Goal: Feedback & Contribution: Submit feedback/report problem

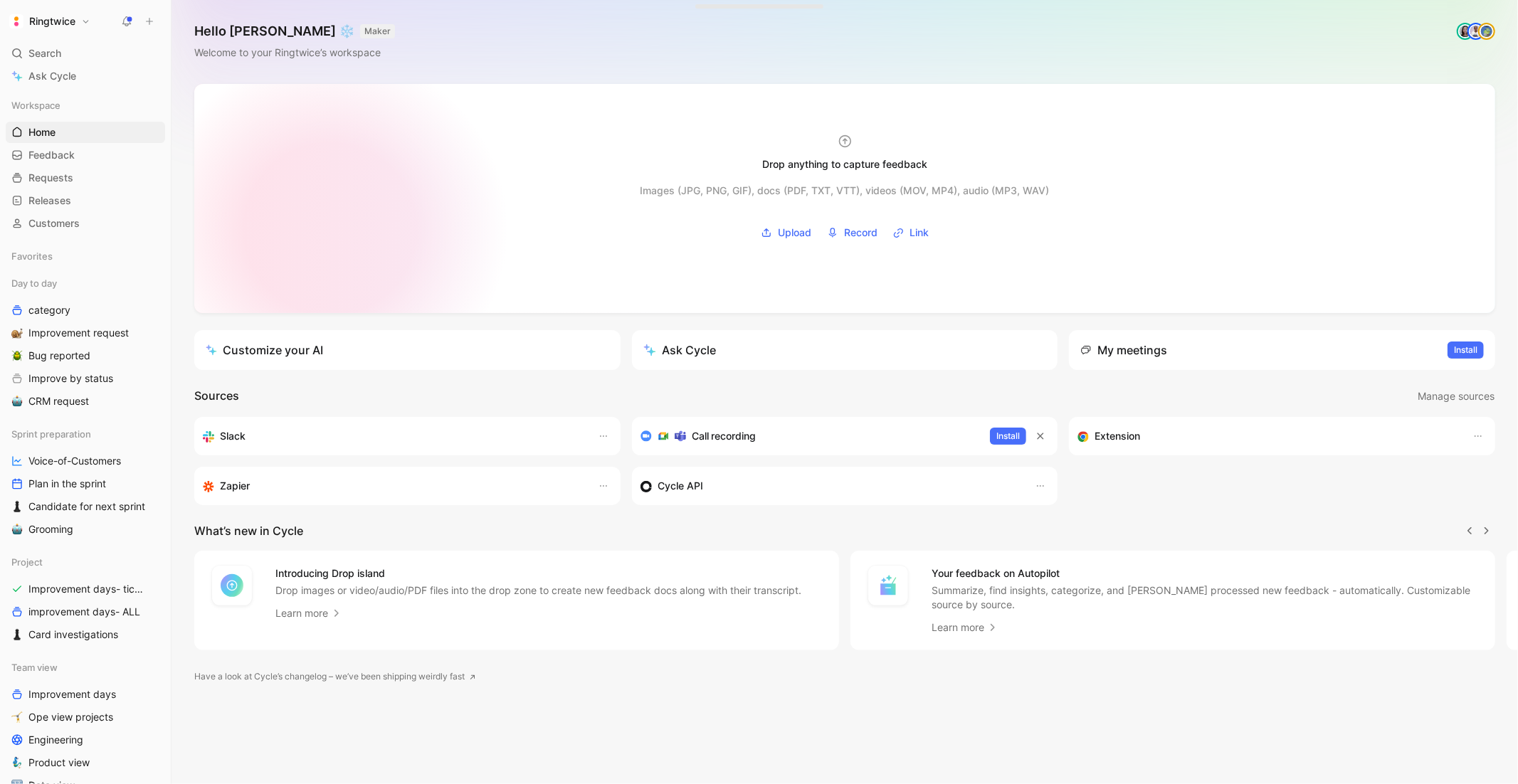
scroll to position [0, 1]
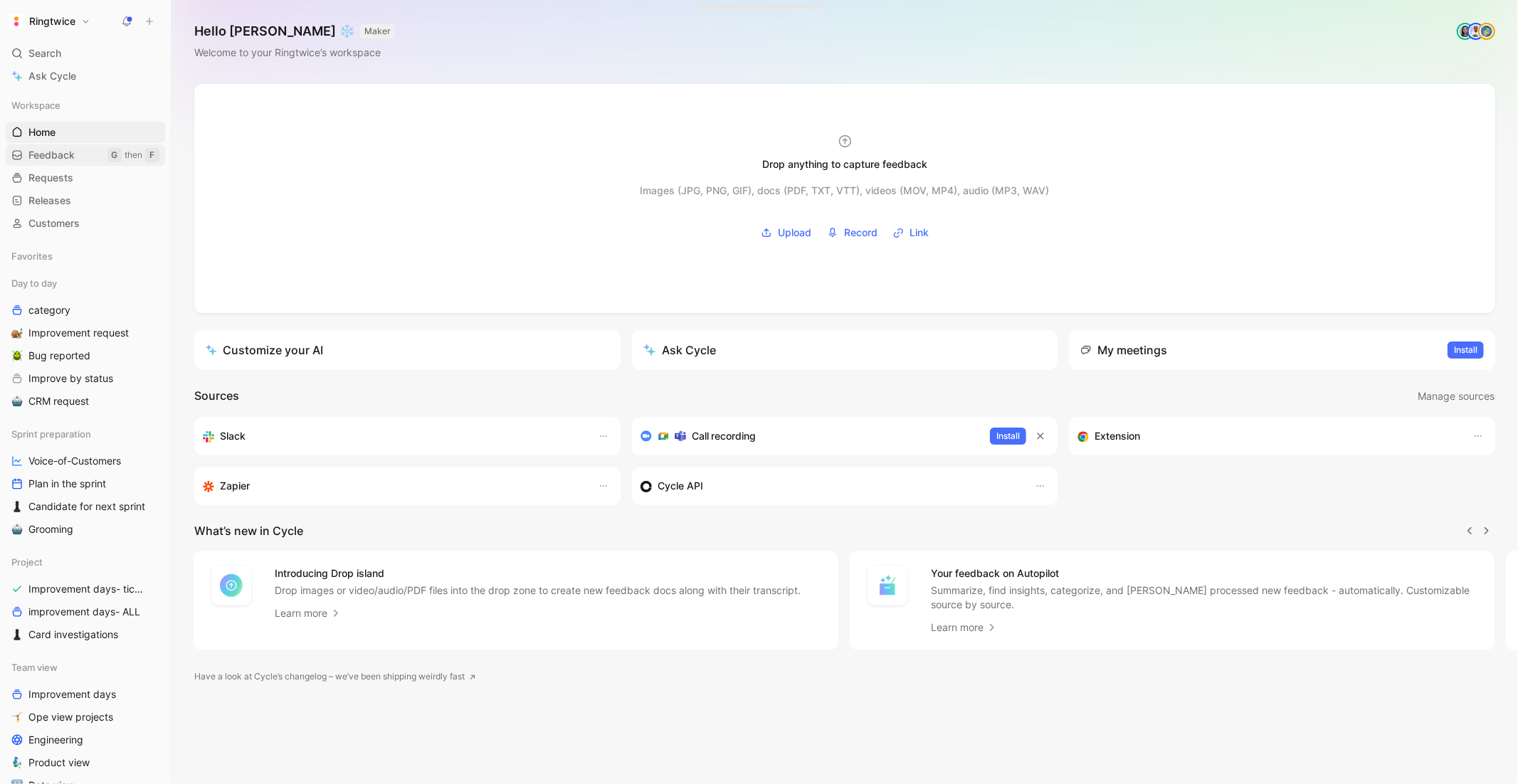
click at [61, 153] on span "Feedback" at bounding box center [52, 155] width 47 height 14
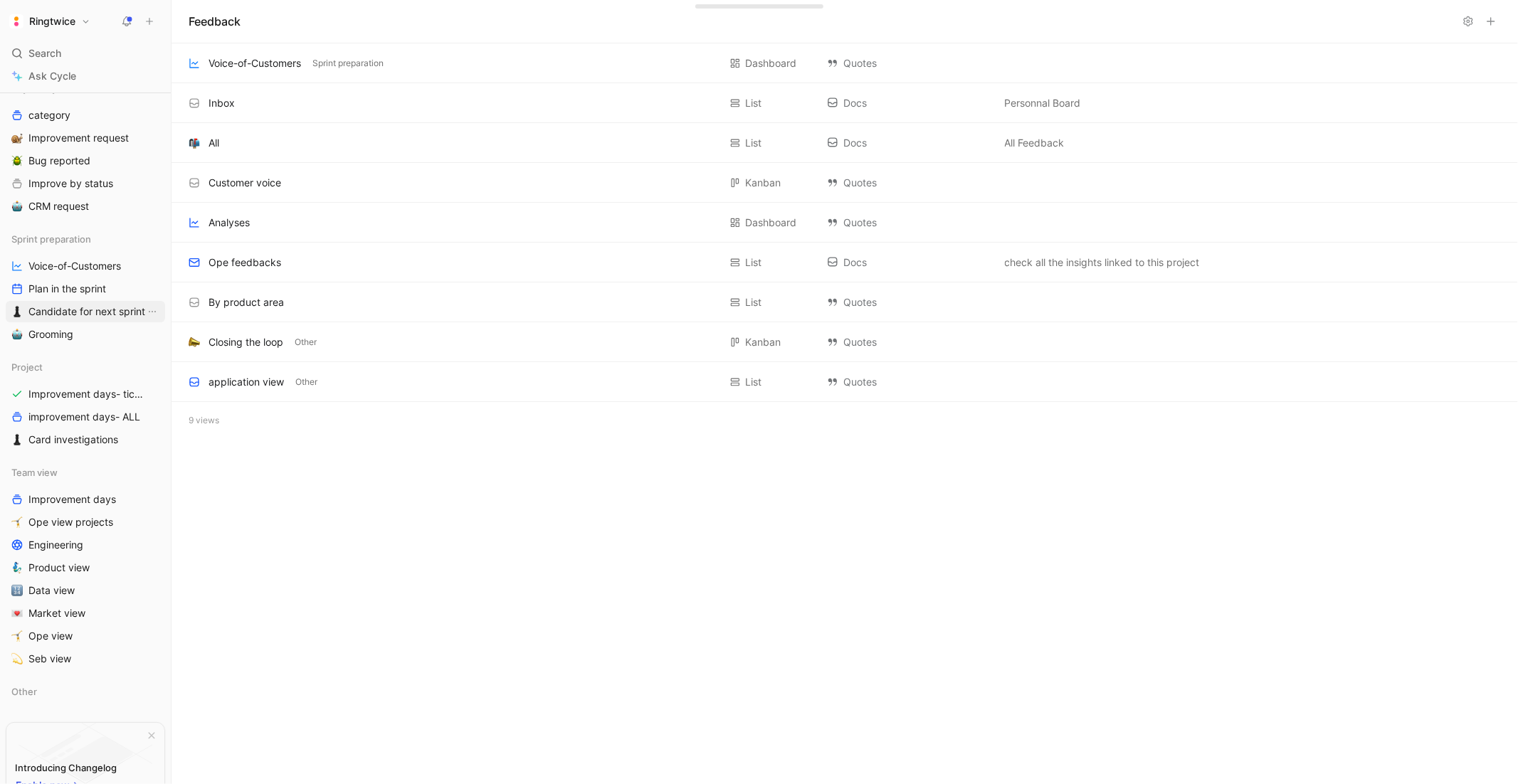
scroll to position [195, 0]
click at [55, 616] on span "Market view" at bounding box center [57, 613] width 57 height 14
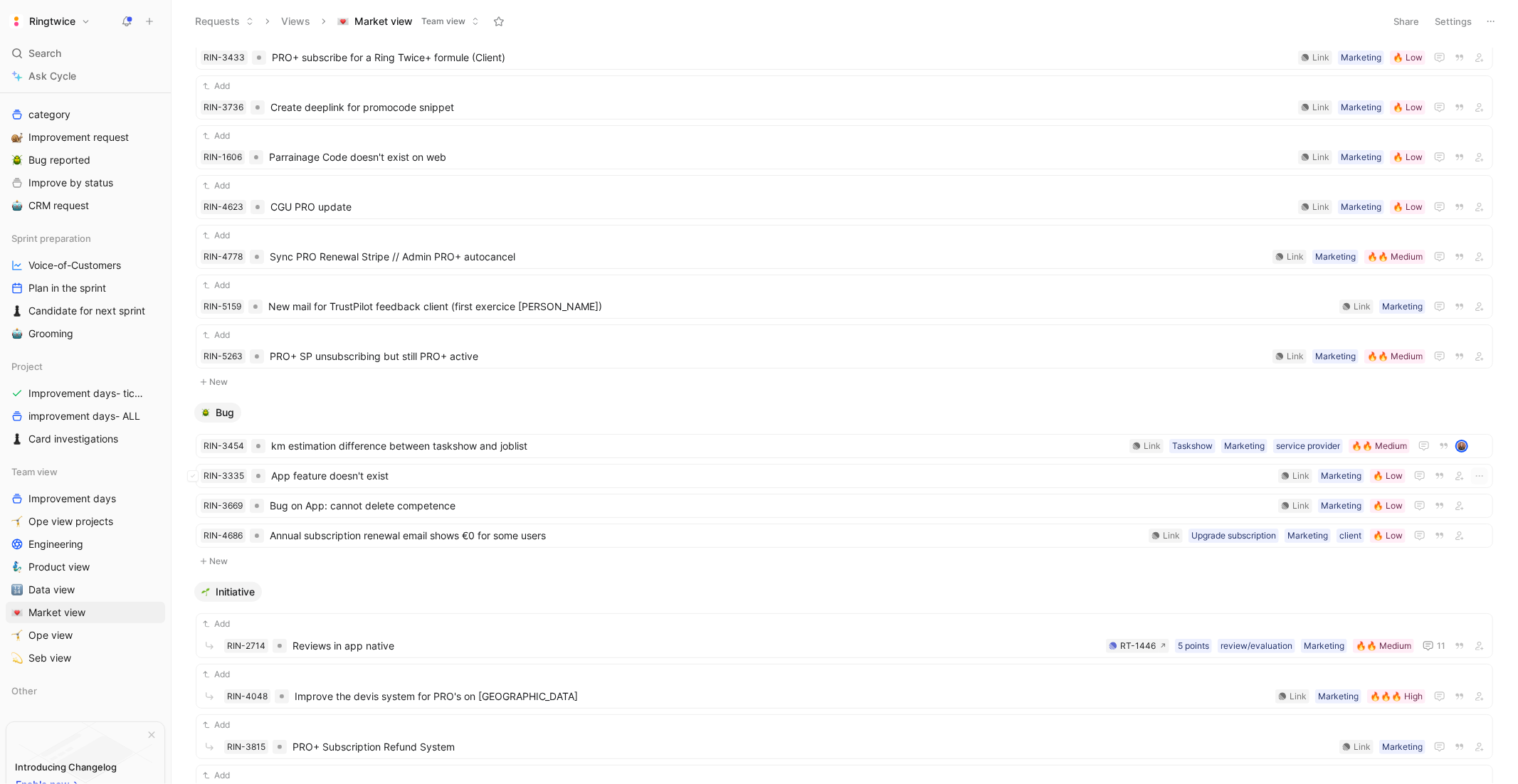
scroll to position [576, 0]
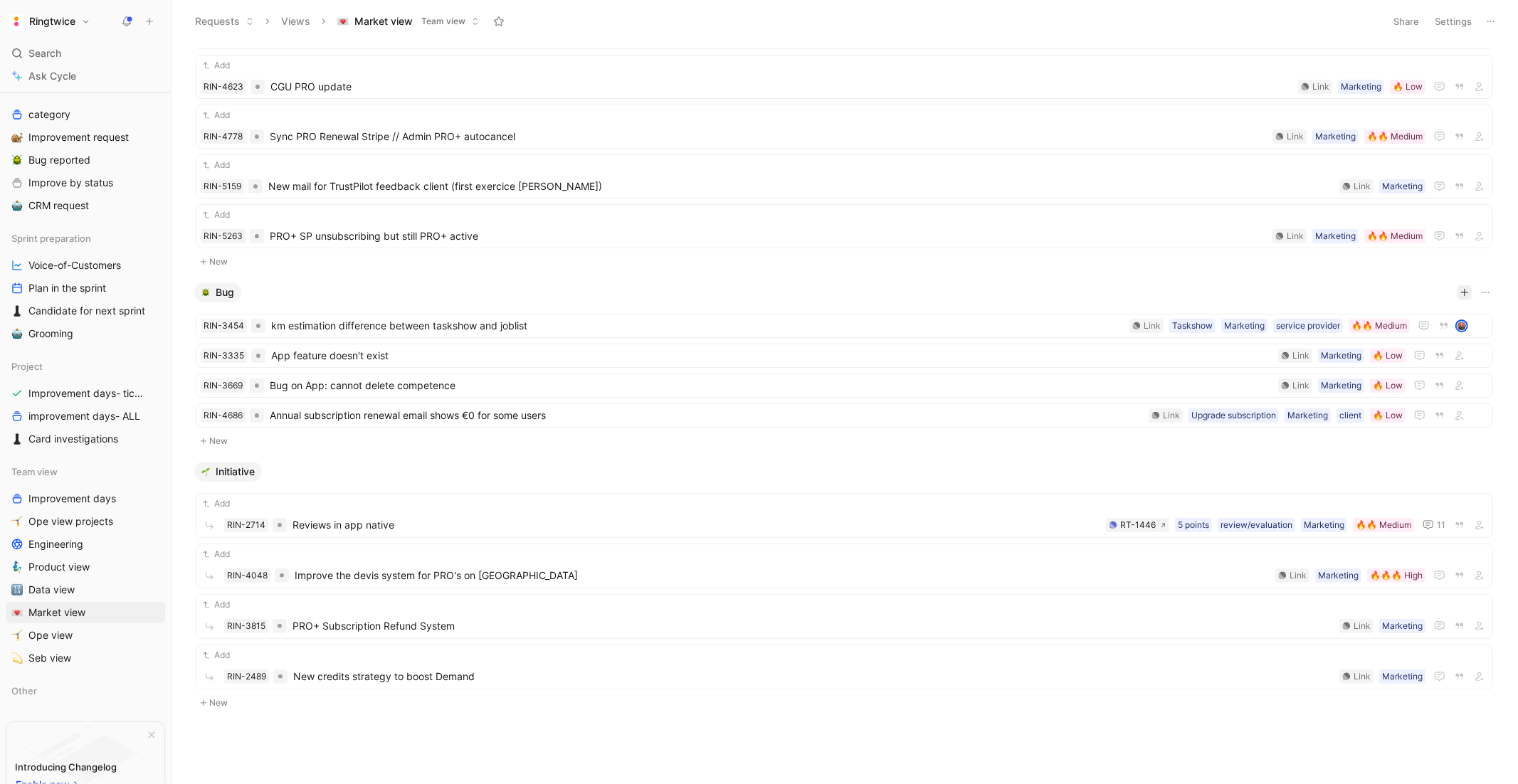
click at [1464, 289] on icon "button" at bounding box center [1464, 293] width 1 height 8
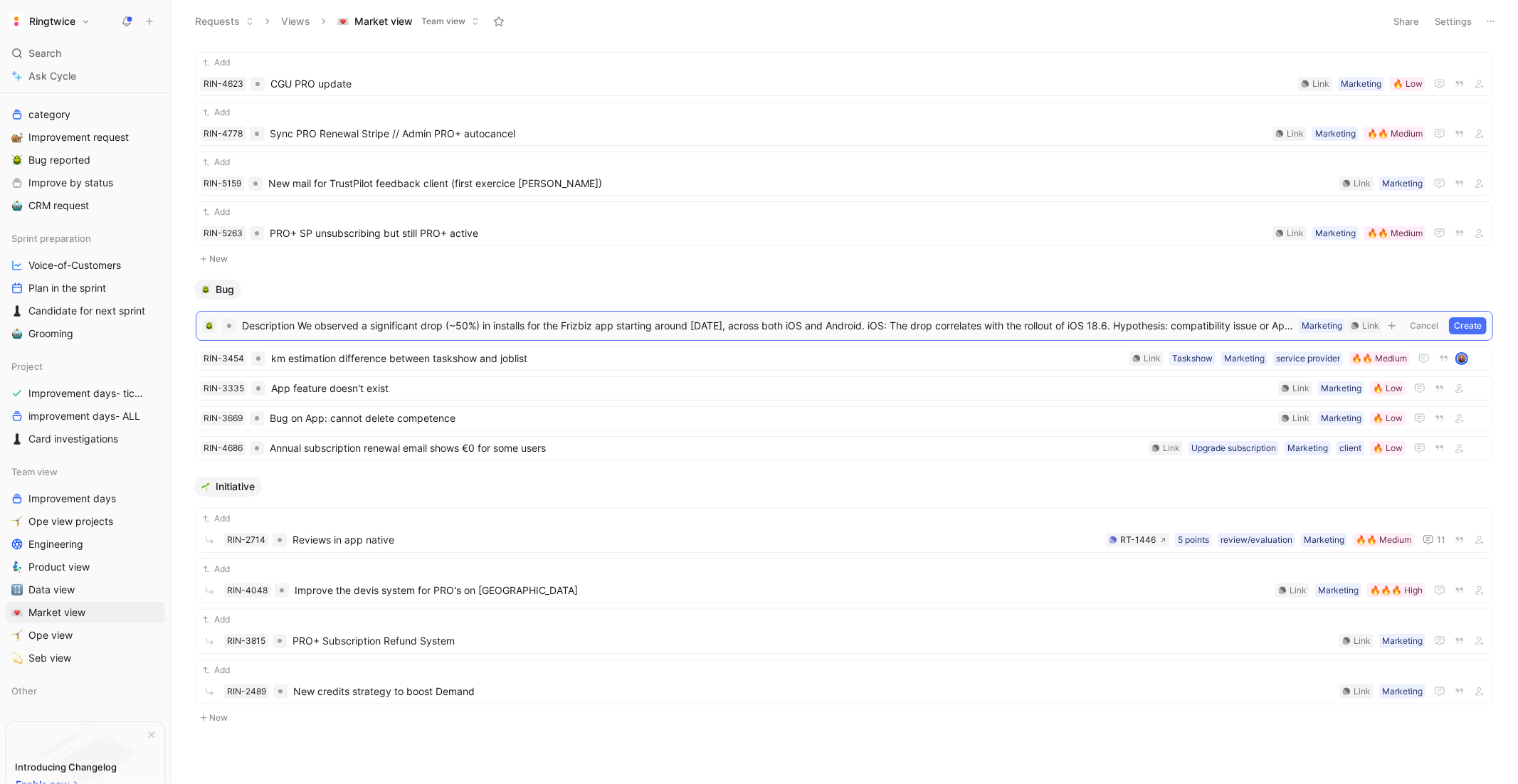
click at [1212, 325] on span "Description We observed a significant drop (~50%) in installs for the Frizbiz a…" at bounding box center [767, 326] width 1051 height 17
click at [771, 325] on span "Description We observed a significant drop (~50%) in installs for the Frizbiz a…" at bounding box center [767, 326] width 1051 height 17
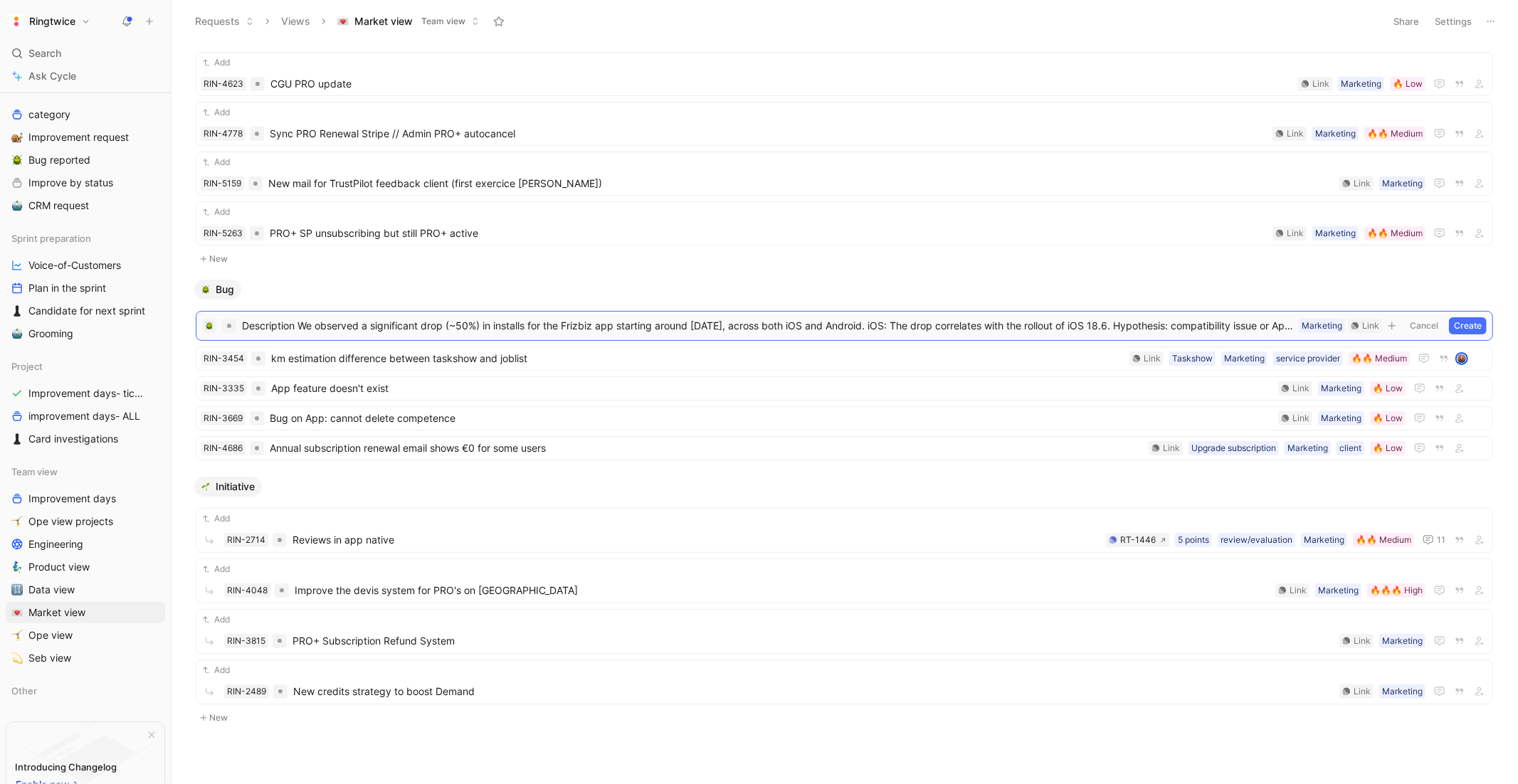
click at [771, 325] on span "Description We observed a significant drop (~50%) in installs for the Frizbiz a…" at bounding box center [767, 326] width 1051 height 17
click at [1457, 323] on button "Create" at bounding box center [1468, 326] width 38 height 17
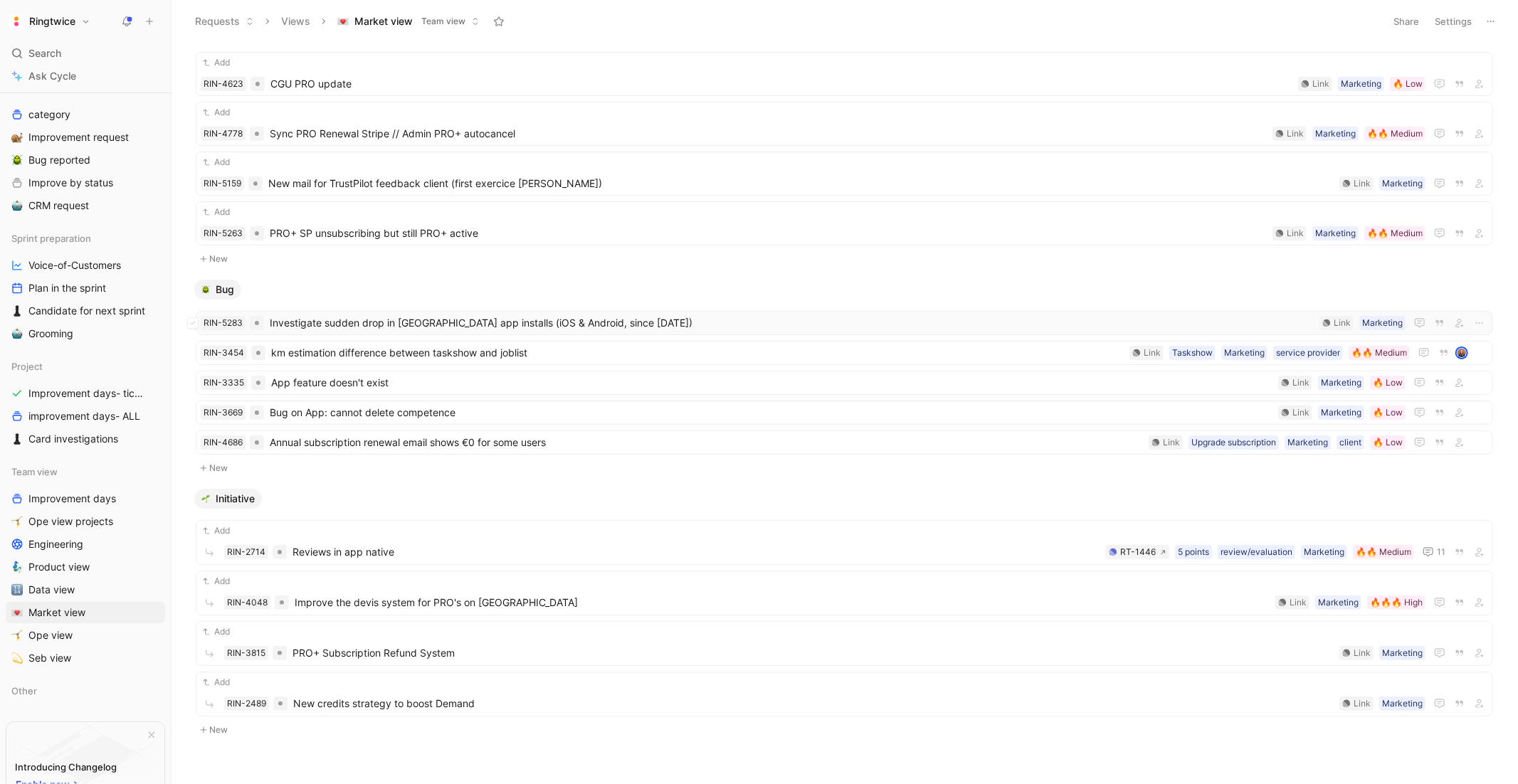
click at [579, 328] on span "Investigate sudden drop in [GEOGRAPHIC_DATA] app installs (iOS & Android, since…" at bounding box center [792, 323] width 1044 height 17
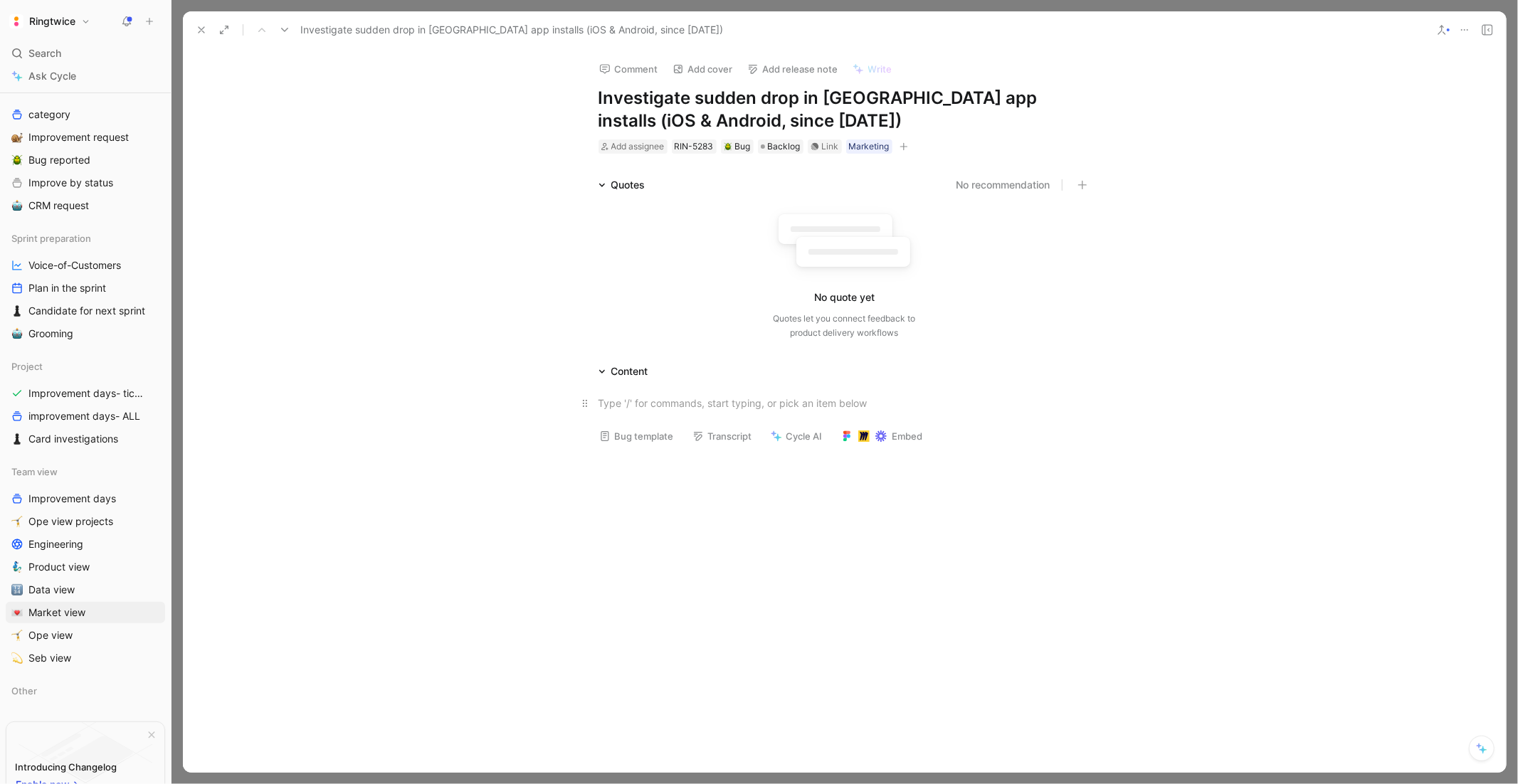
click at [612, 409] on p at bounding box center [845, 403] width 547 height 23
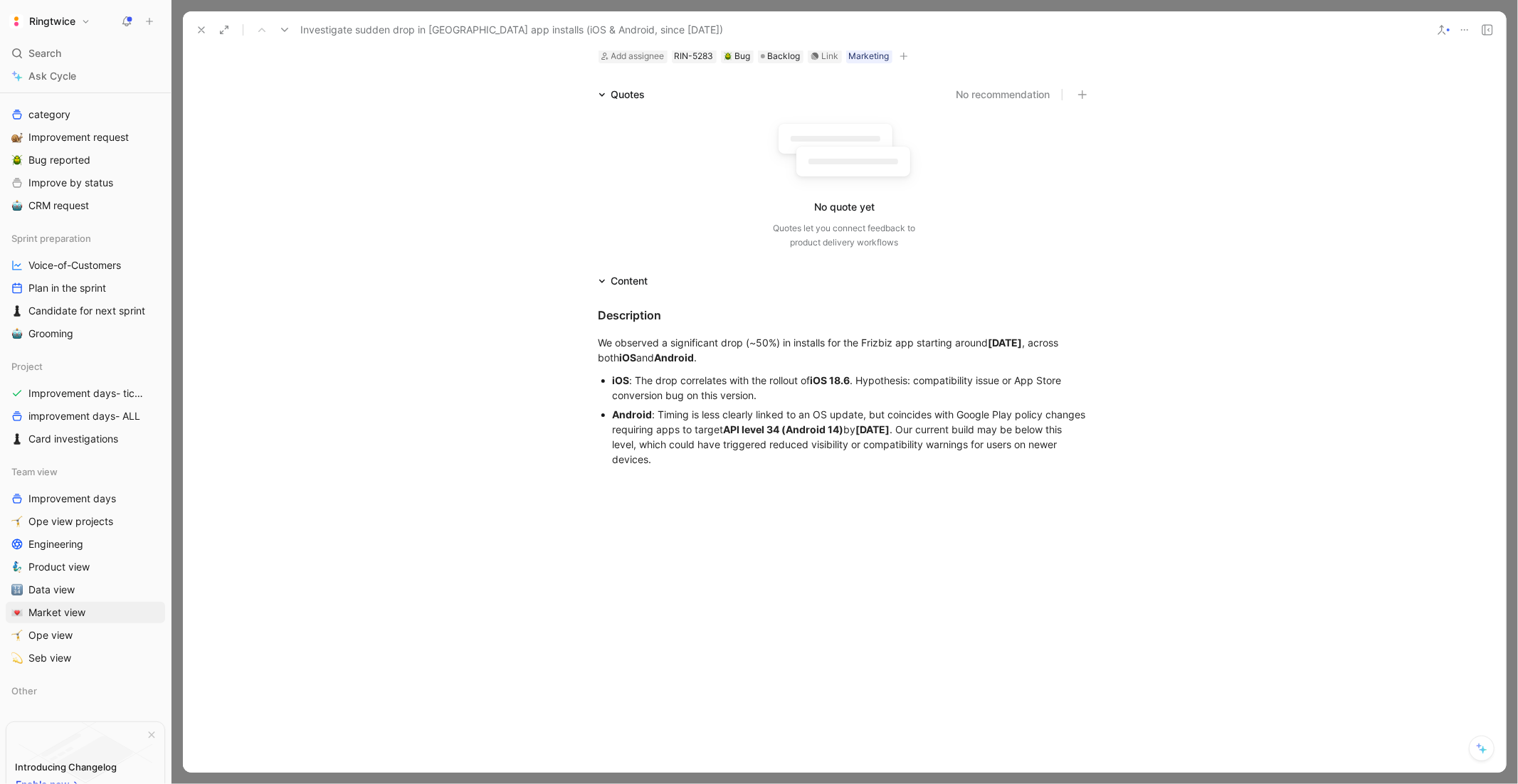
scroll to position [110, 0]
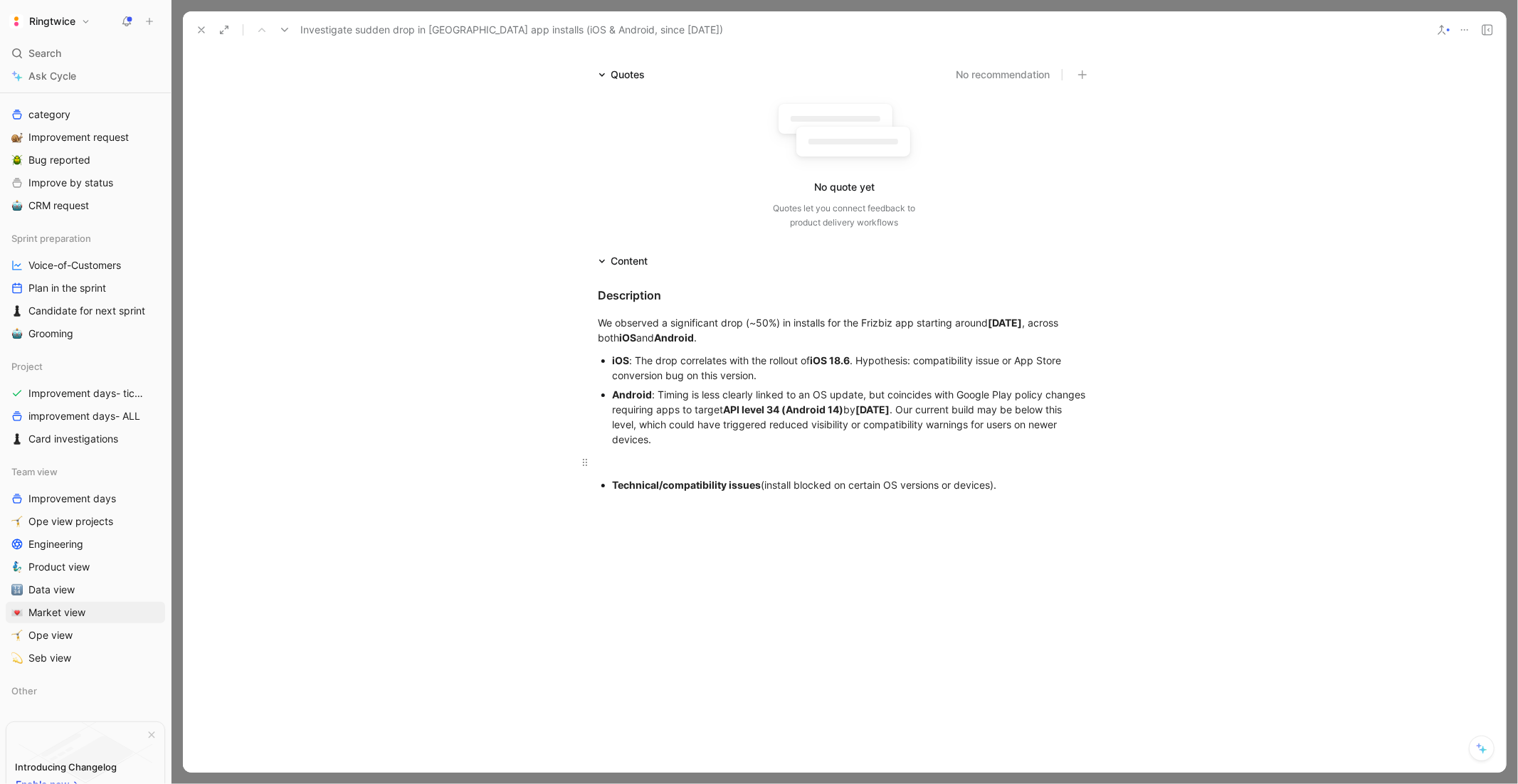
click at [610, 467] on div at bounding box center [845, 461] width 493 height 15
click at [610, 456] on div at bounding box center [845, 461] width 493 height 15
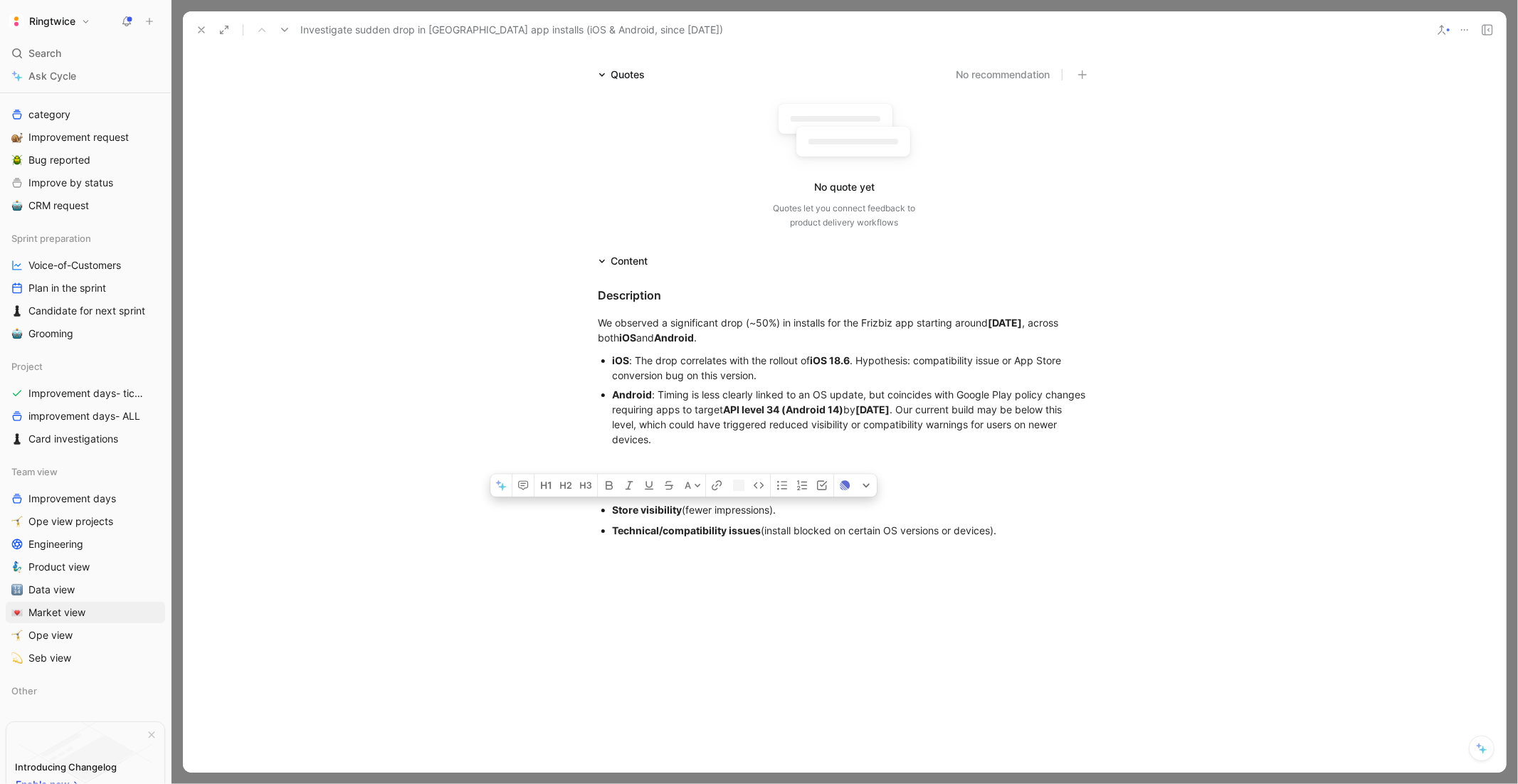
drag, startPoint x: 1032, startPoint y: 552, endPoint x: 655, endPoint y: 496, distance: 381.1
click at [655, 496] on div "A Description We observed a significant drop (~50%) in installs for the Frizbiz…" at bounding box center [845, 528] width 1323 height 517
click at [905, 563] on div at bounding box center [845, 669] width 1323 height 236
drag, startPoint x: 997, startPoint y: 538, endPoint x: 573, endPoint y: 475, distance: 428.7
click at [573, 475] on div "Description We observed a significant drop (~50%) in installs for the Frizbiz a…" at bounding box center [845, 410] width 1323 height 281
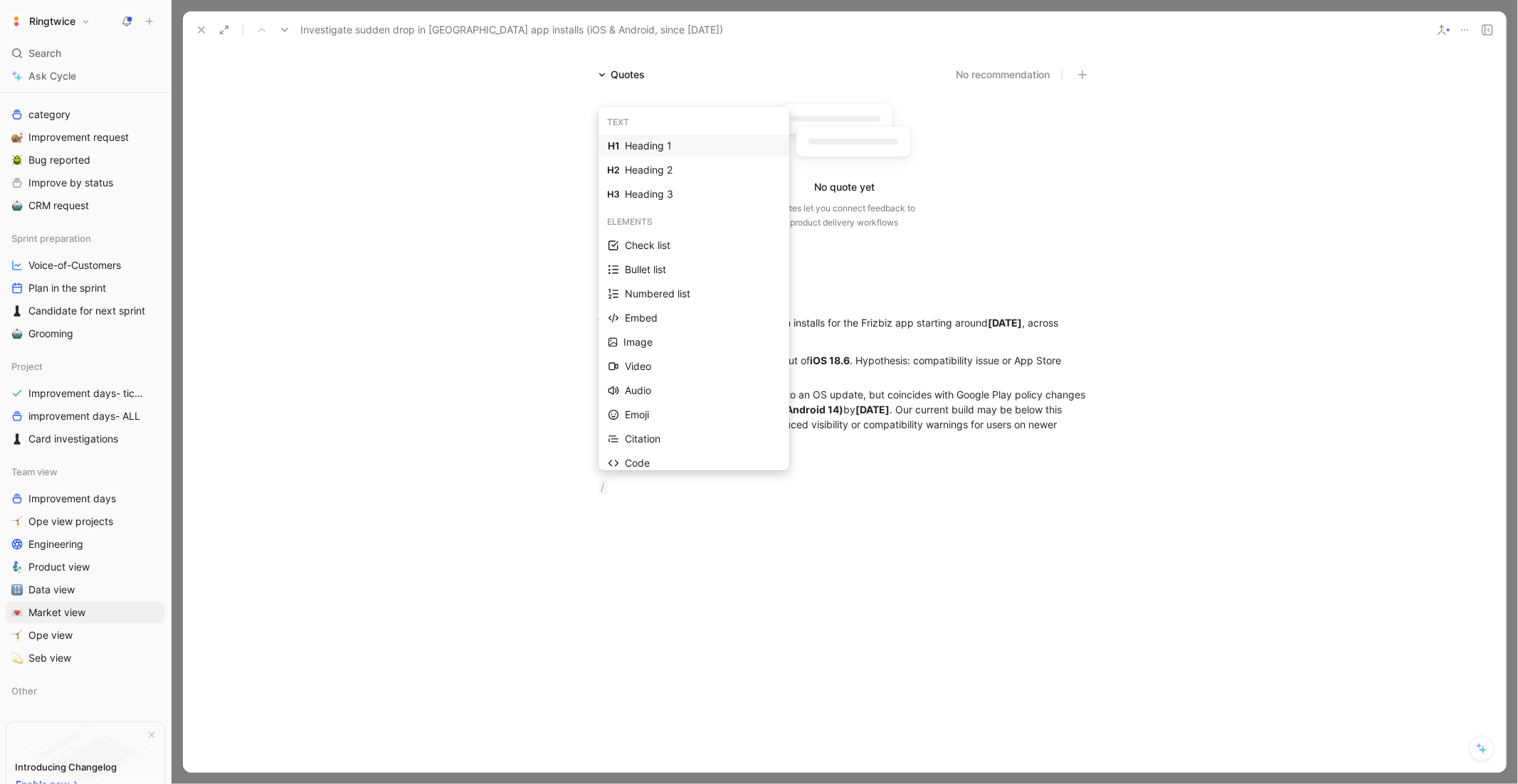
click at [641, 147] on div "Heading 1" at bounding box center [703, 146] width 155 height 17
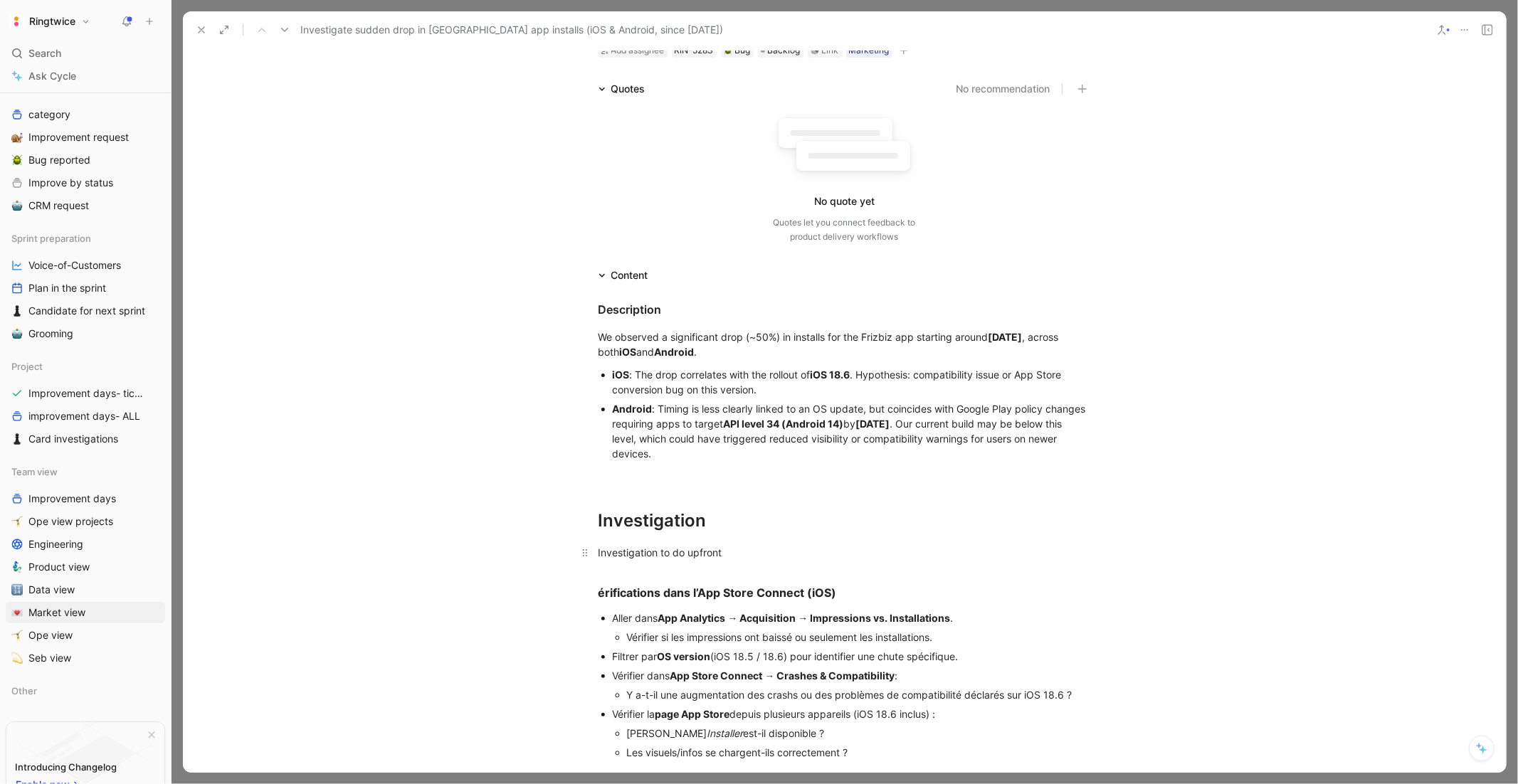
scroll to position [351, 0]
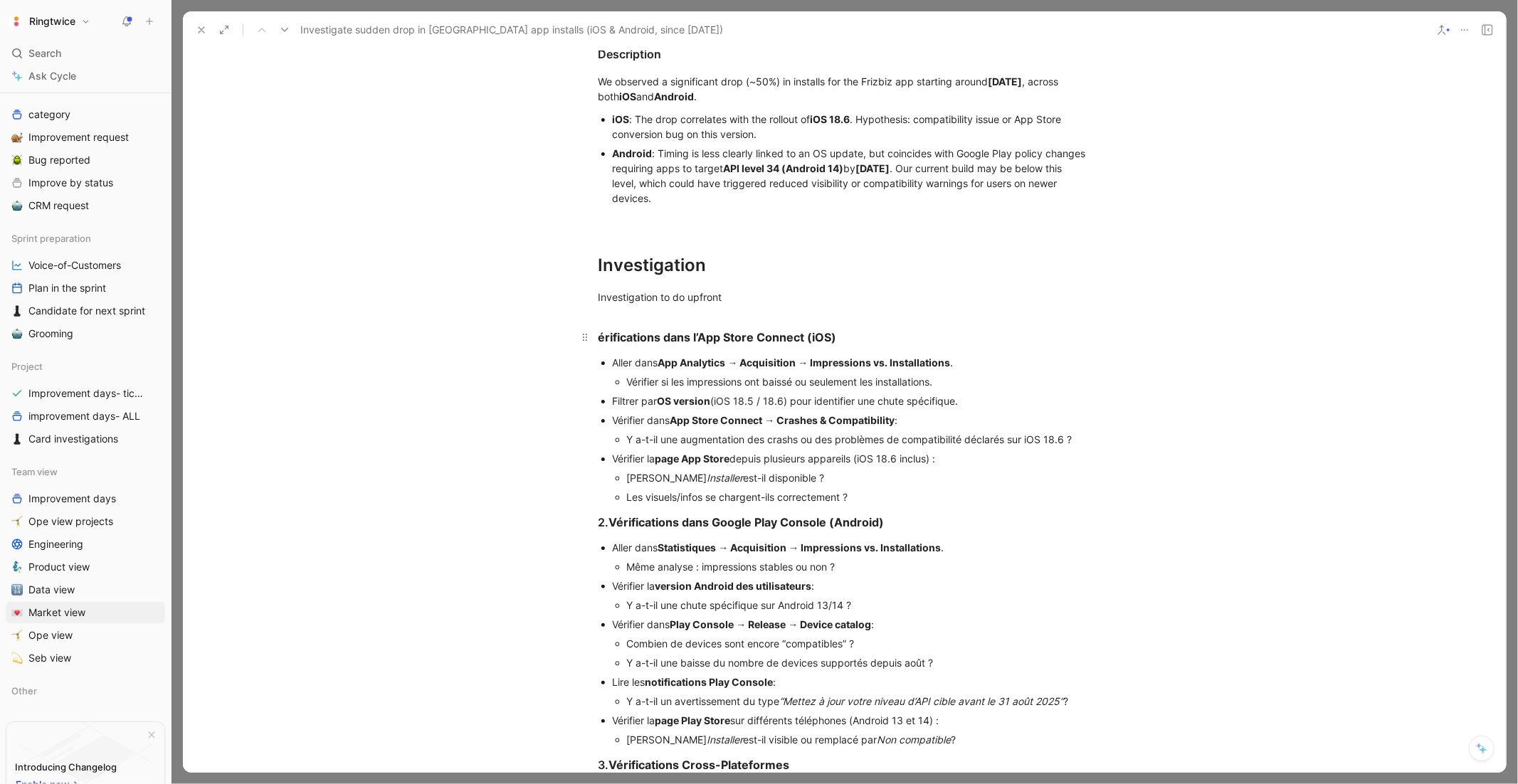
click at [599, 337] on strong "érifications dans l’App Store Connect (iOS)" at bounding box center [718, 337] width 238 height 14
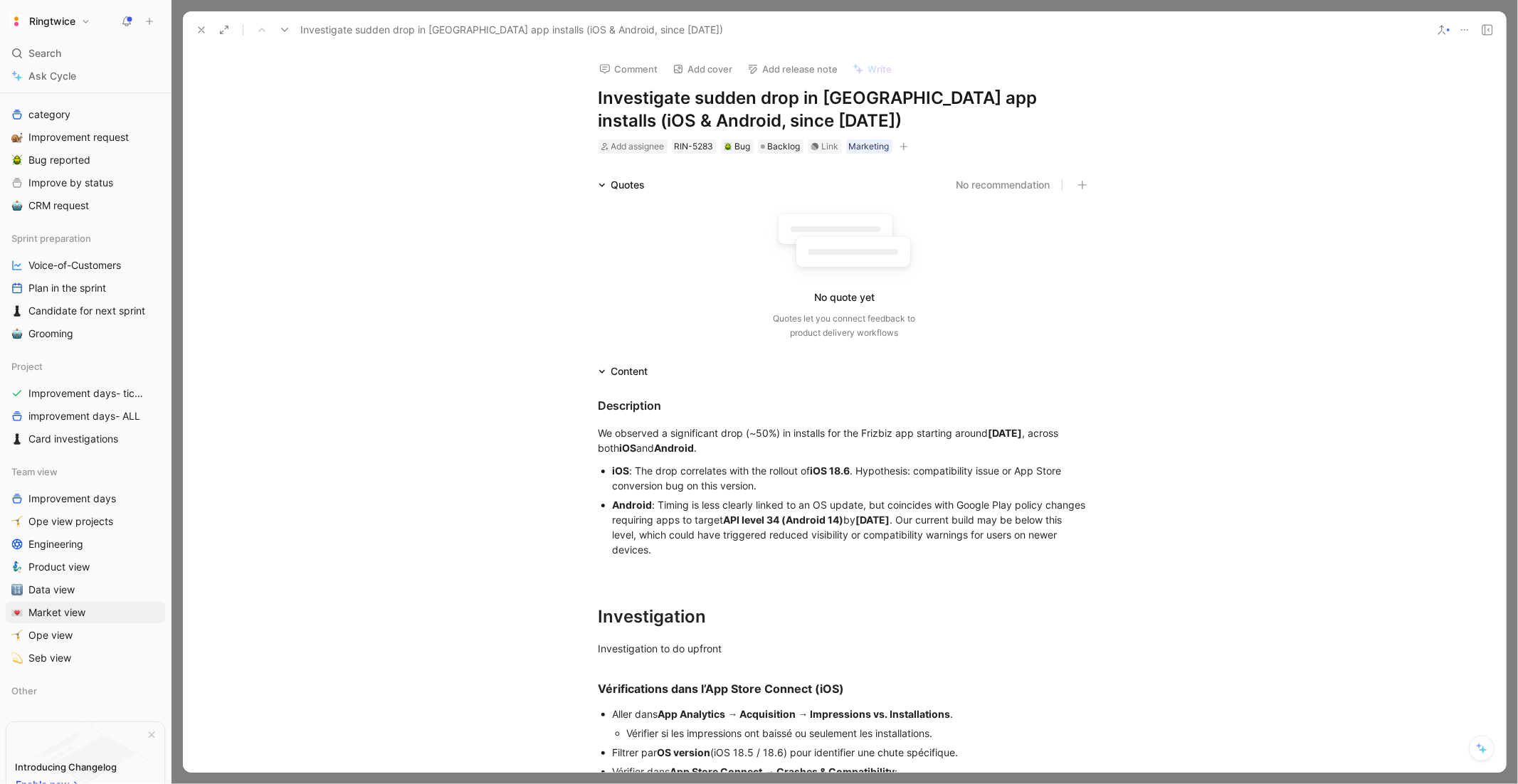
click at [911, 147] on div "Add assignee RIN-5283 Bug Backlog Link Marketing" at bounding box center [845, 147] width 496 height 17
click at [903, 143] on icon "button" at bounding box center [904, 147] width 9 height 9
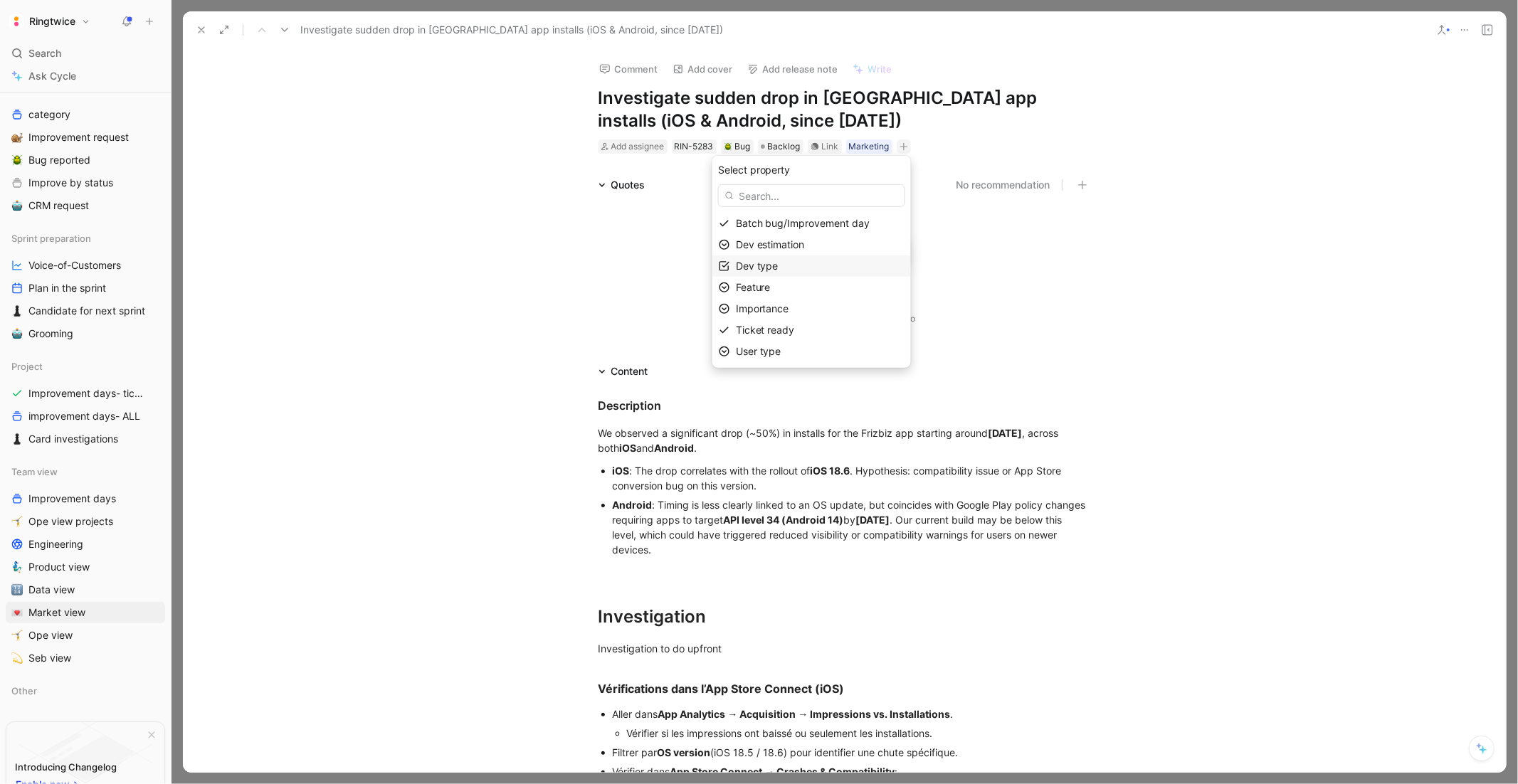
click at [773, 268] on span "Dev type" at bounding box center [757, 266] width 43 height 12
click at [860, 264] on div at bounding box center [860, 268] width 20 height 13
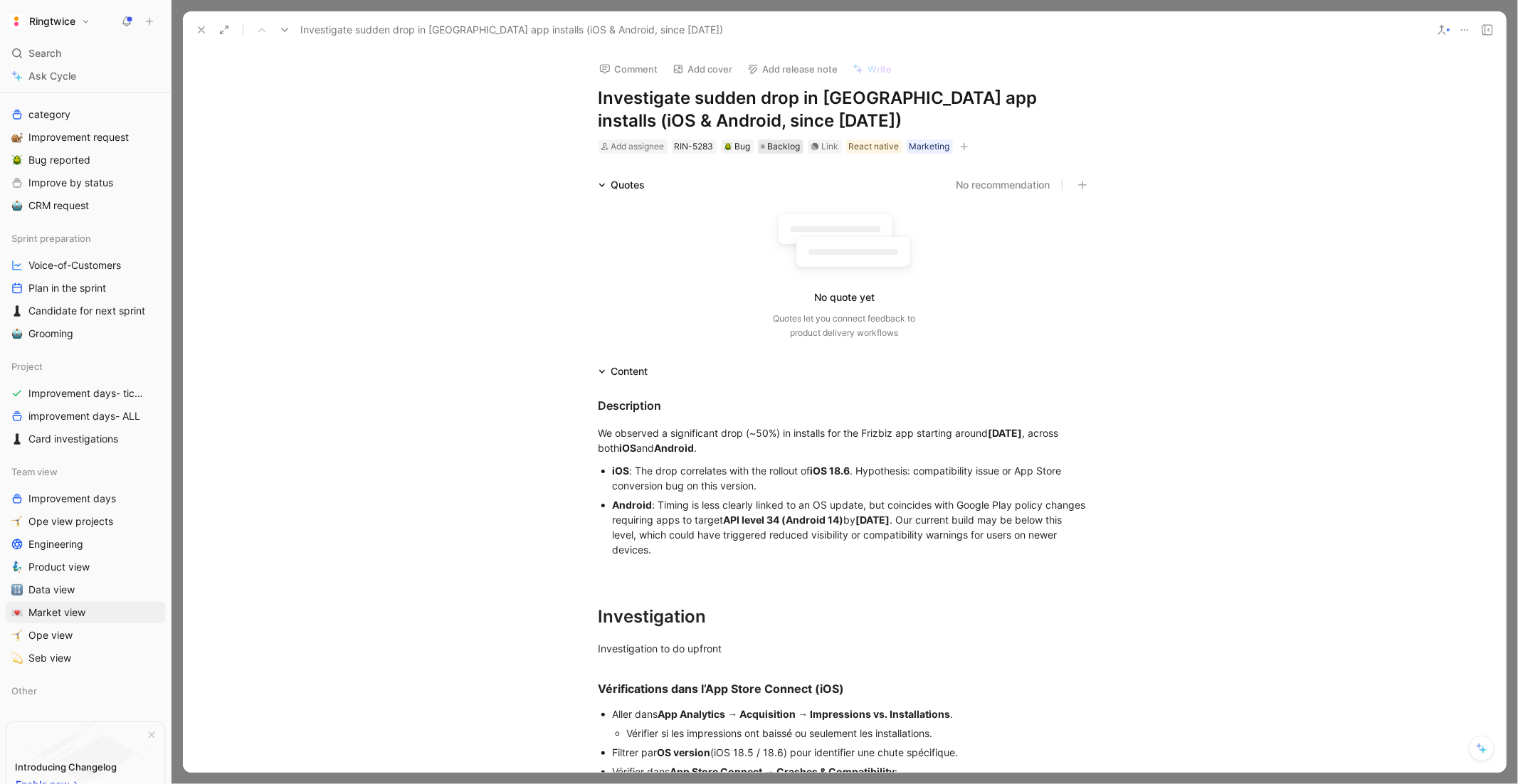
click at [780, 147] on span "Backlog" at bounding box center [784, 147] width 33 height 14
